Goal: Information Seeking & Learning: Learn about a topic

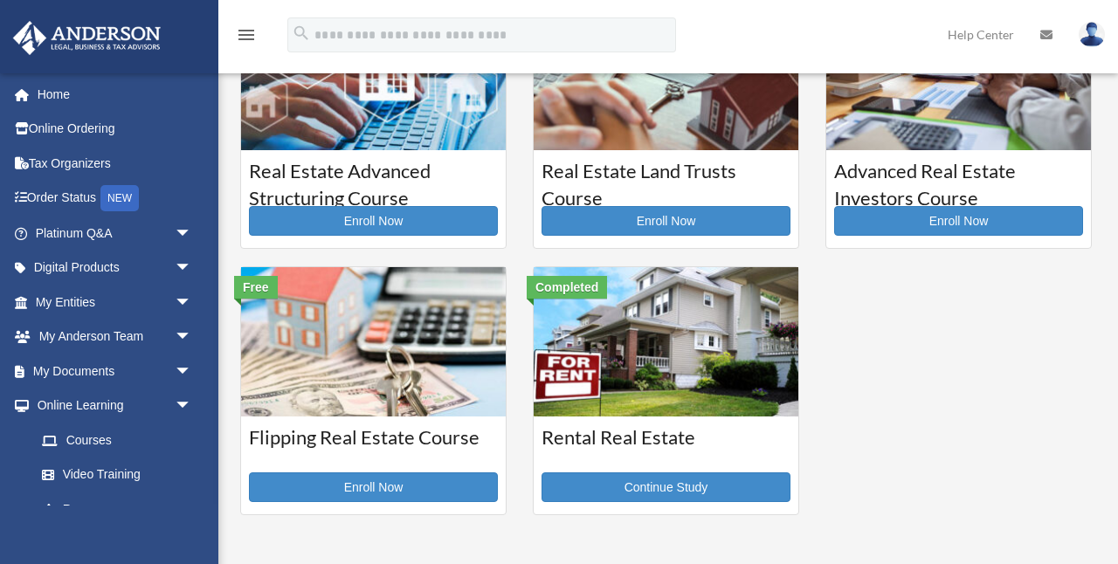
scroll to position [362, 0]
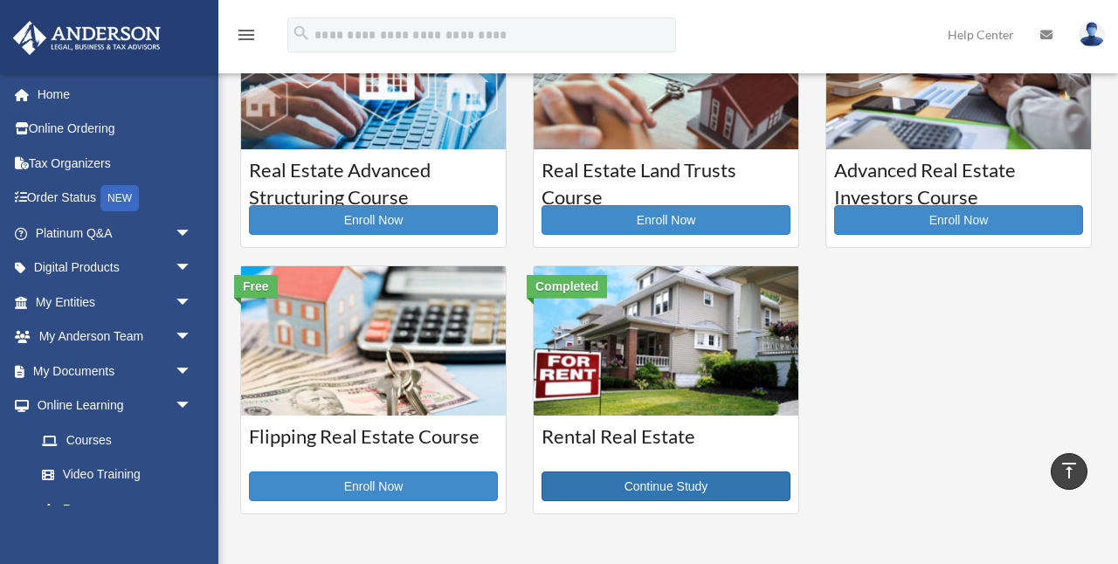
click at [670, 484] on link "Continue Study" at bounding box center [666, 487] width 249 height 30
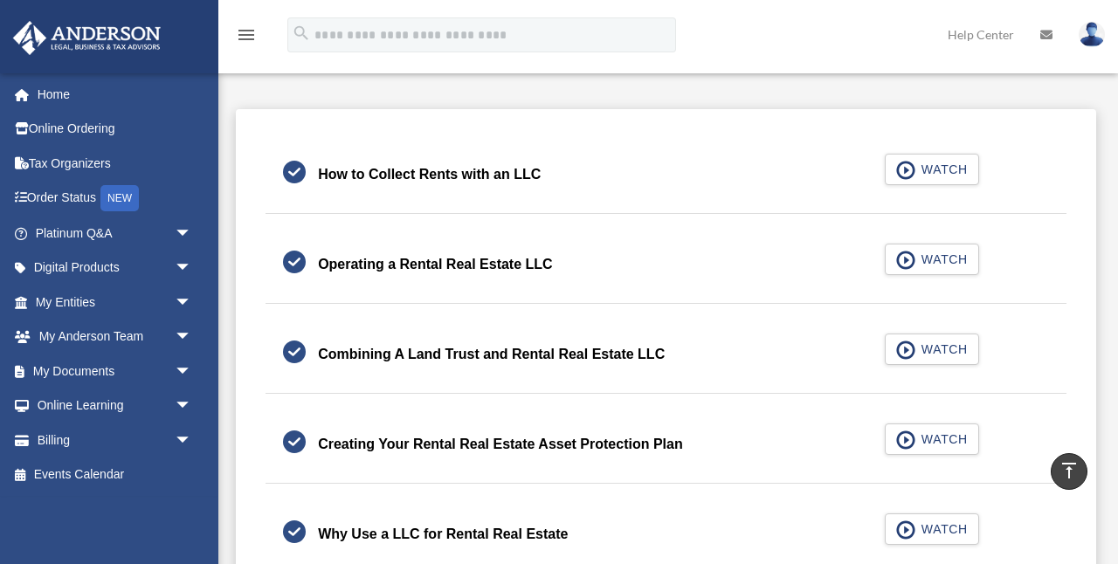
scroll to position [444, 0]
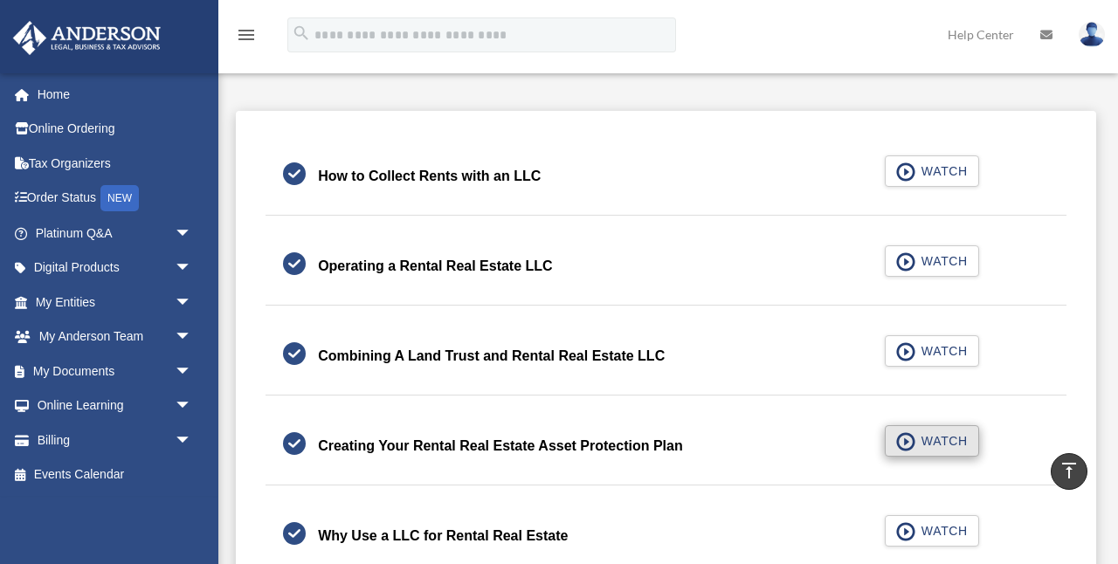
click at [907, 441] on span "button" at bounding box center [906, 441] width 20 height 19
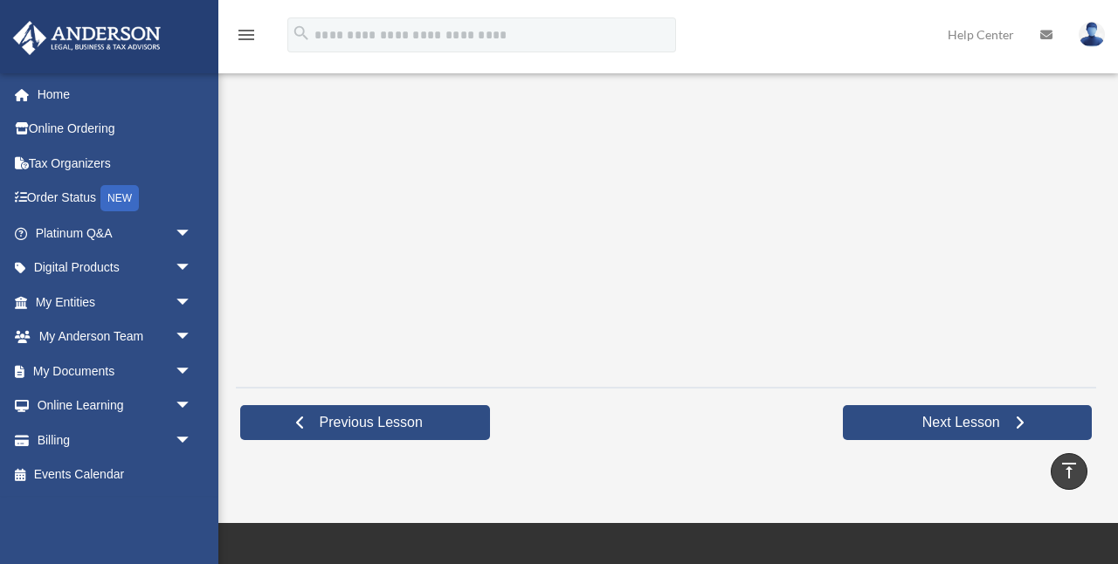
scroll to position [458, 0]
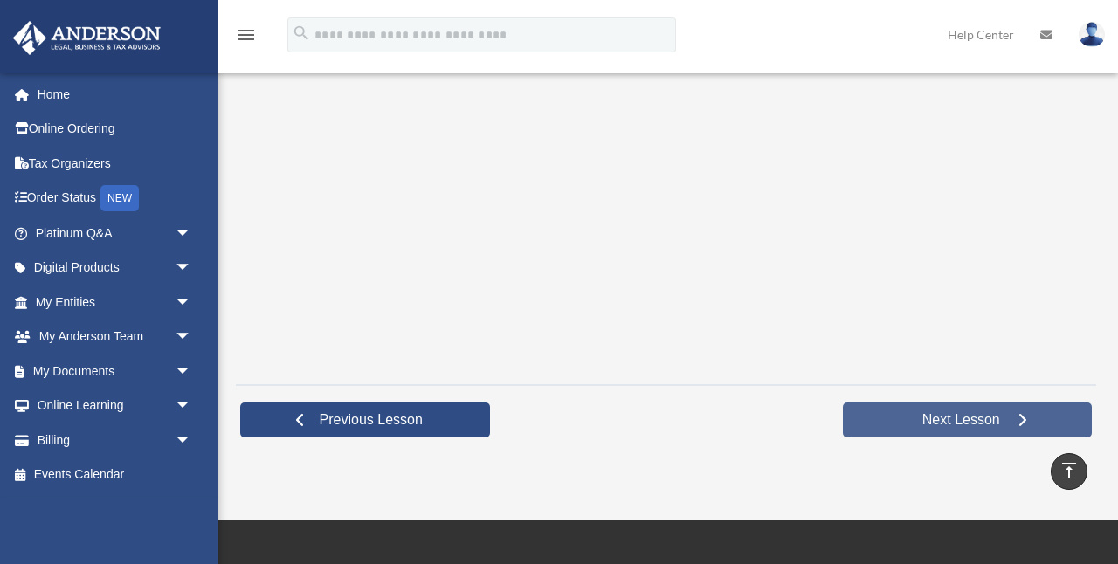
click at [963, 427] on span "Next Lesson" at bounding box center [961, 419] width 106 height 17
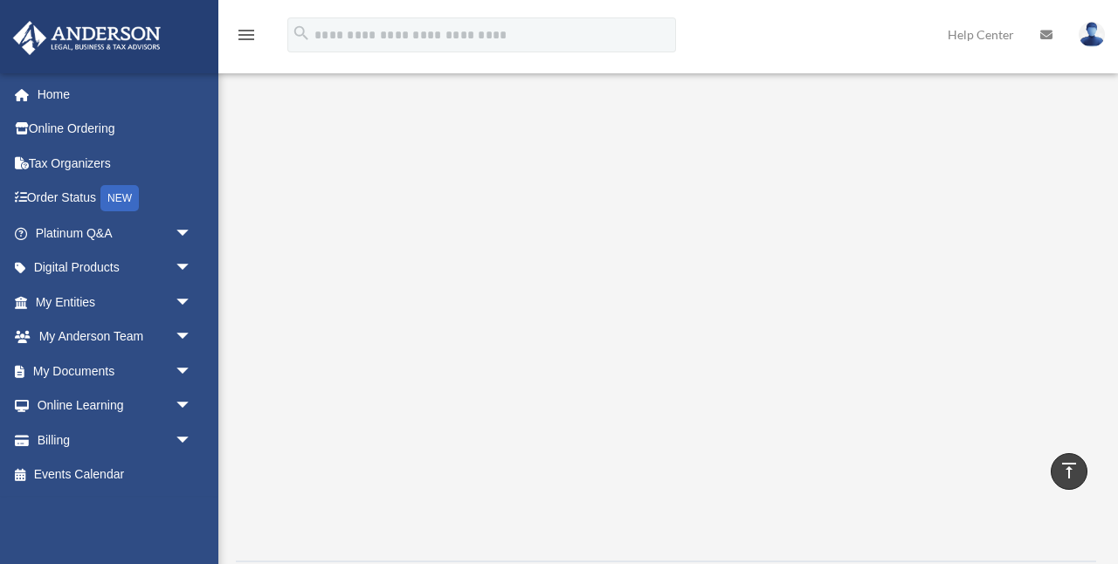
scroll to position [266, 0]
click at [124, 197] on div "NEW" at bounding box center [119, 198] width 38 height 26
